Goal: Information Seeking & Learning: Learn about a topic

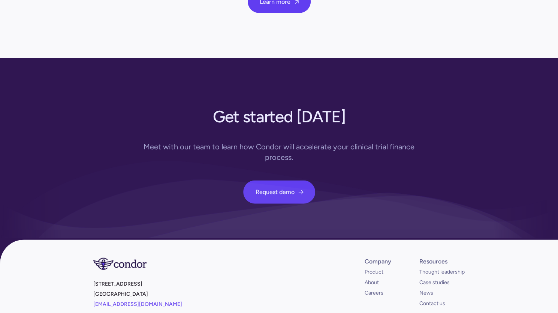
scroll to position [2722, 0]
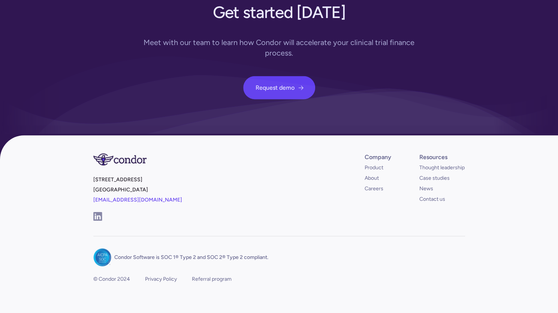
click at [391, 162] on div "Company Product About Careers" at bounding box center [388, 172] width 46 height 39
click at [373, 174] on link "About" at bounding box center [372, 177] width 14 height 7
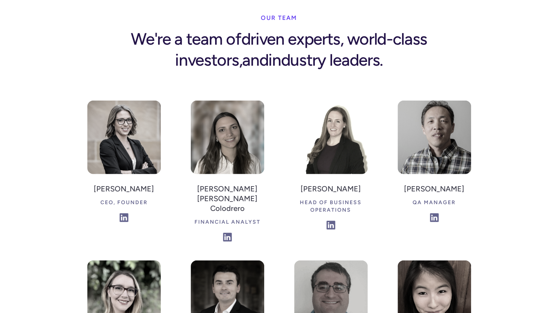
scroll to position [1126, 0]
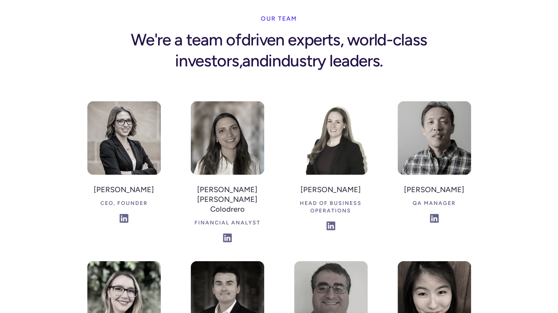
click at [328, 196] on div "Head of Business Operations" at bounding box center [330, 206] width 73 height 21
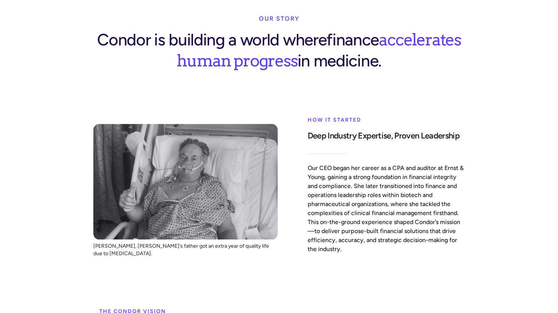
scroll to position [0, 0]
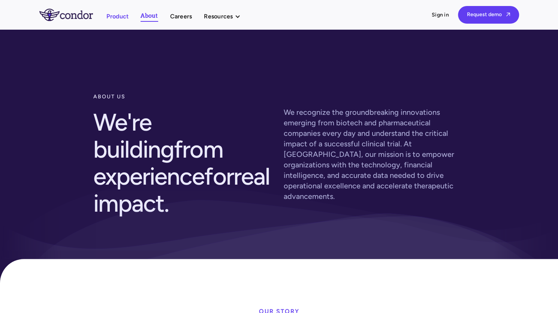
click at [117, 16] on link "Product" at bounding box center [117, 16] width 22 height 10
